Goal: Information Seeking & Learning: Learn about a topic

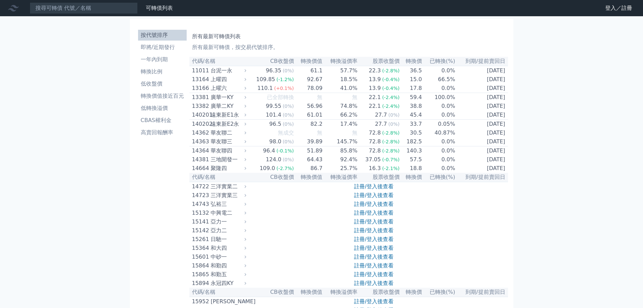
click at [363, 189] on link "註冊/登入後查看" at bounding box center [374, 186] width 40 height 6
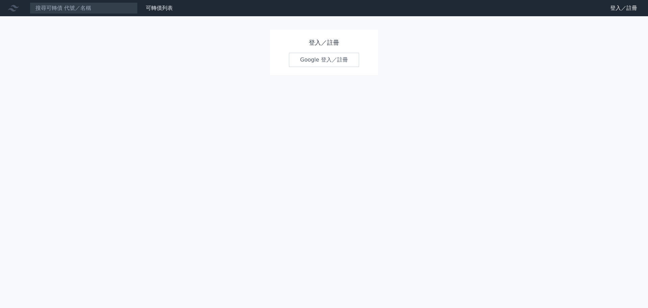
click at [323, 52] on div "登入／註冊 Google 登入／註冊" at bounding box center [324, 52] width 108 height 45
click at [320, 59] on link "Google 登入／註冊" at bounding box center [324, 60] width 70 height 14
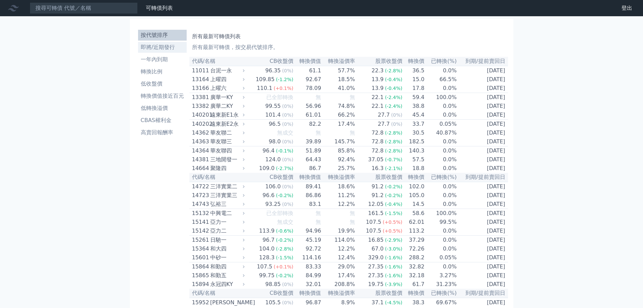
click at [162, 46] on li "即將/近期發行" at bounding box center [162, 47] width 49 height 8
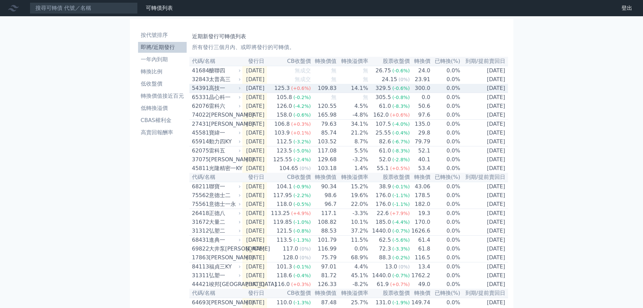
click at [262, 92] on td "[DATE]" at bounding box center [254, 88] width 25 height 9
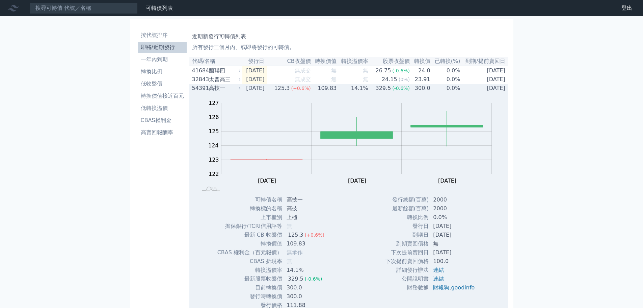
click at [224, 90] on div "高技一" at bounding box center [224, 88] width 31 height 8
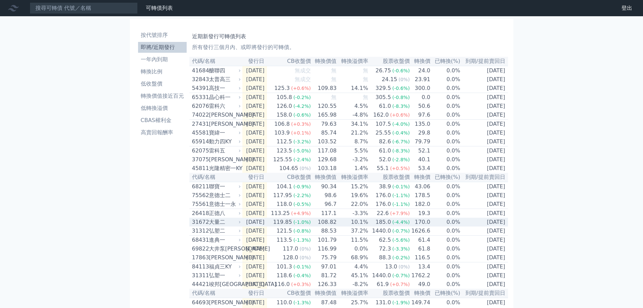
click at [216, 226] on div "大量二" at bounding box center [224, 222] width 31 height 8
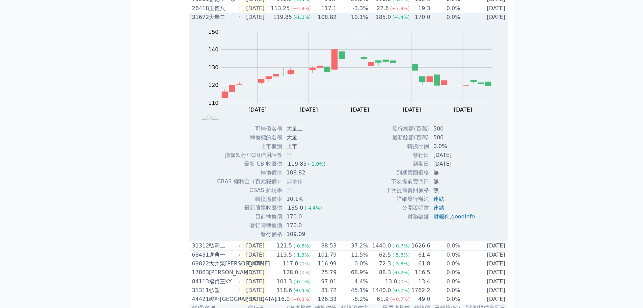
scroll to position [236, 0]
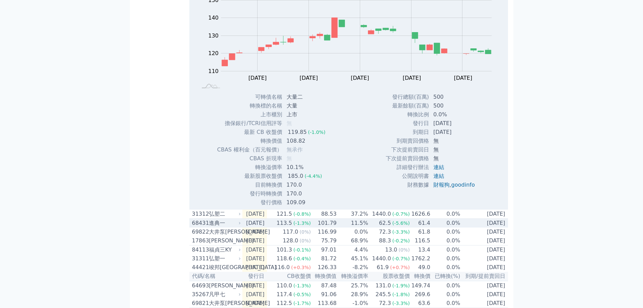
click at [239, 225] on icon at bounding box center [240, 223] width 4 height 4
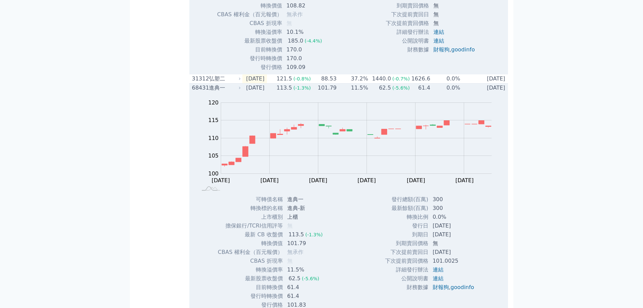
scroll to position [405, 0]
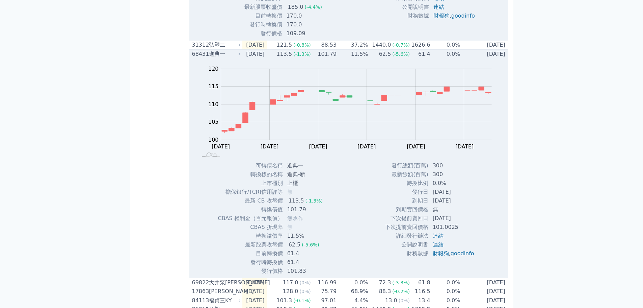
click at [261, 59] on td "[DATE]" at bounding box center [254, 54] width 25 height 9
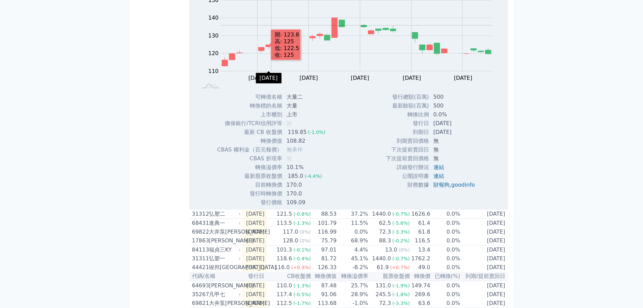
scroll to position [68, 0]
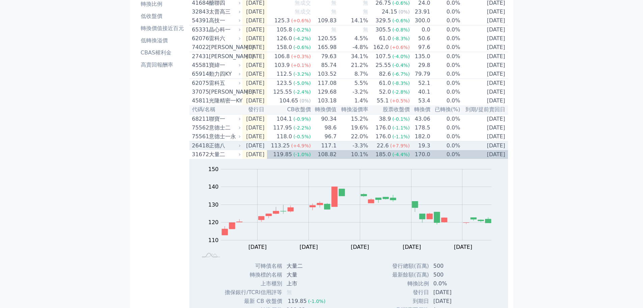
click at [223, 158] on div "大量二" at bounding box center [224, 154] width 31 height 8
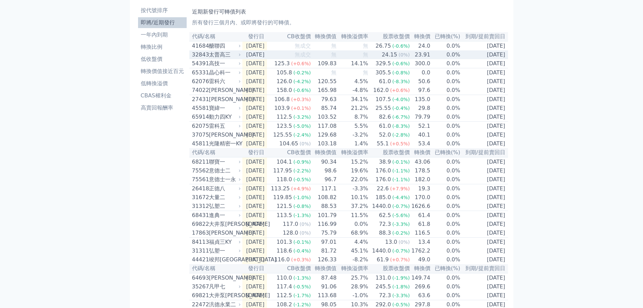
scroll to position [0, 0]
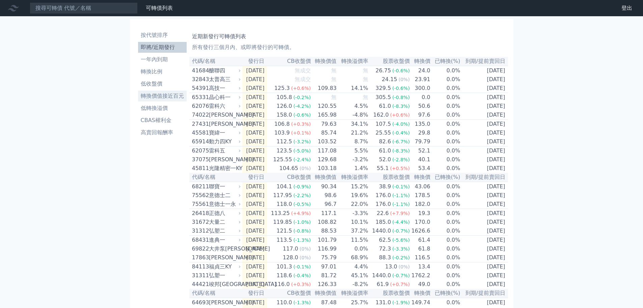
click at [177, 95] on li "轉換價值接近百元" at bounding box center [162, 96] width 49 height 8
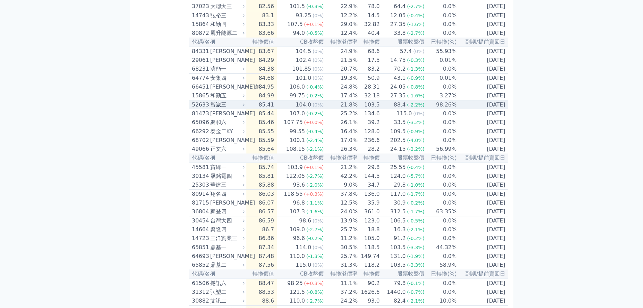
scroll to position [169, 0]
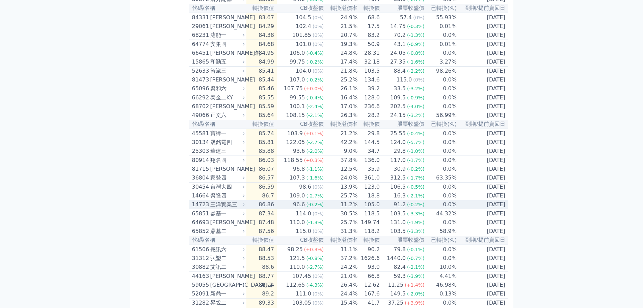
click at [277, 209] on td "86.86" at bounding box center [261, 204] width 30 height 9
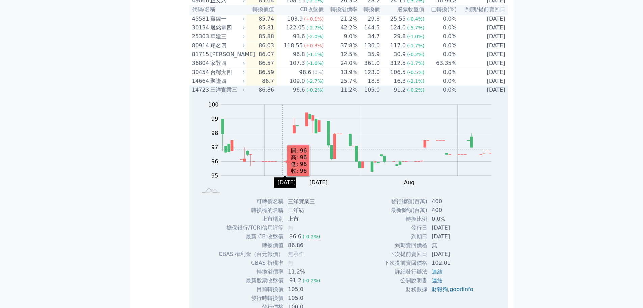
scroll to position [338, 0]
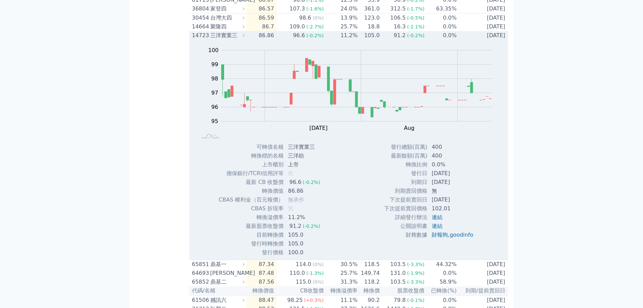
click at [270, 40] on td "86.86" at bounding box center [261, 35] width 30 height 9
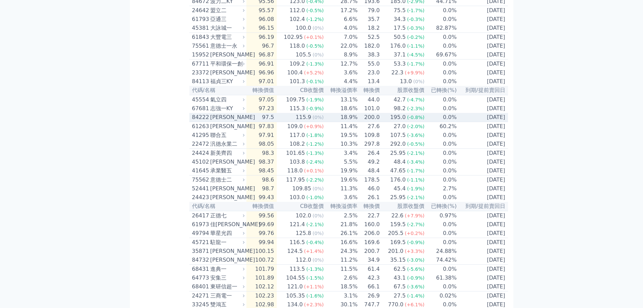
scroll to position [844, 0]
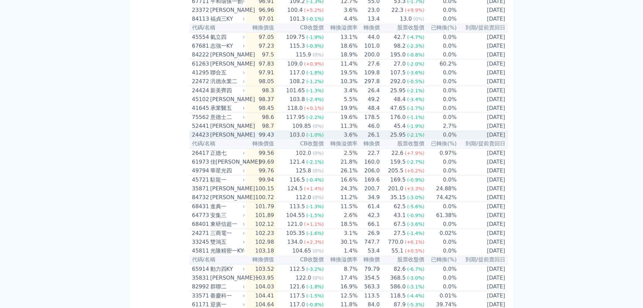
click at [233, 139] on div "[PERSON_NAME]" at bounding box center [226, 135] width 33 height 8
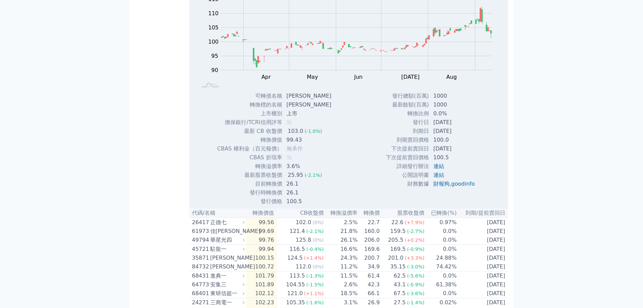
scroll to position [979, 0]
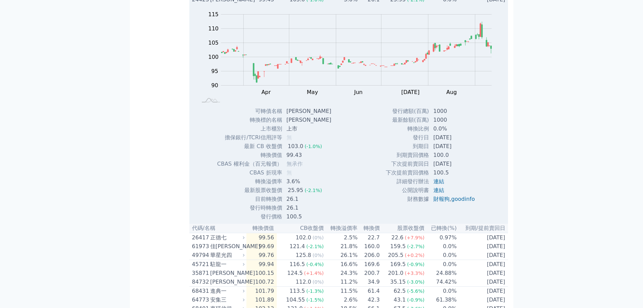
click at [259, 4] on td "99.43" at bounding box center [261, -1] width 30 height 9
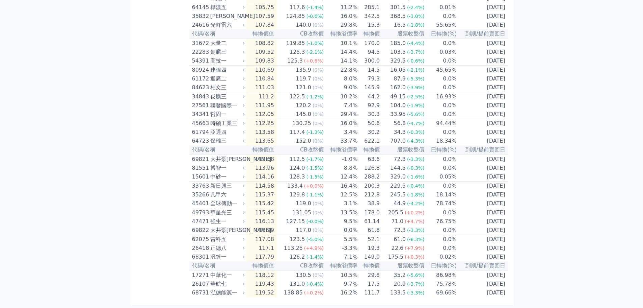
scroll to position [1212, 0]
click at [351, 48] on td "10.1%" at bounding box center [341, 42] width 34 height 9
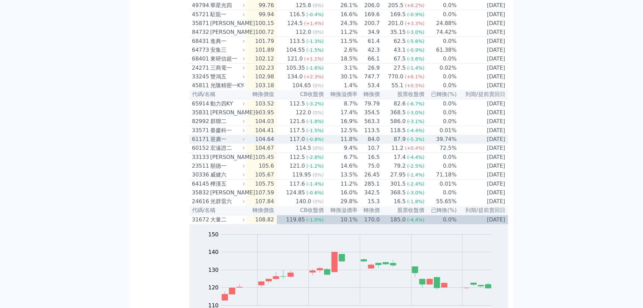
scroll to position [1077, 0]
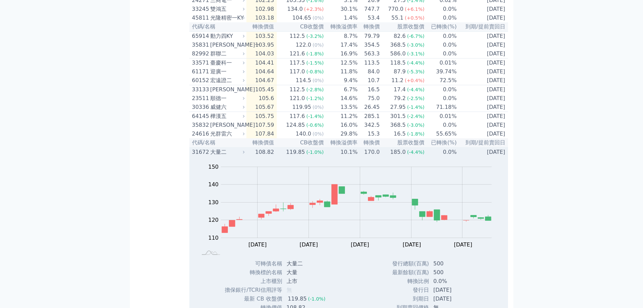
click at [253, 156] on td "108.82" at bounding box center [261, 151] width 30 height 9
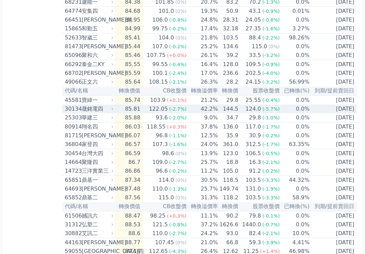
scroll to position [199, 0]
